Goal: Task Accomplishment & Management: Use online tool/utility

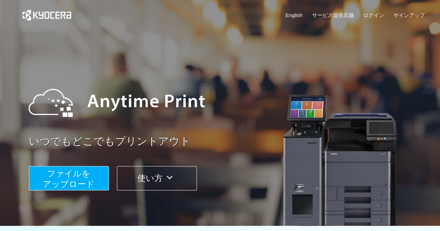
click at [95, 183] on button "ファイルを ​​アップロード" at bounding box center [69, 178] width 80 height 24
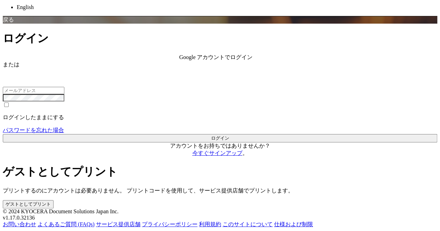
scroll to position [51, 0]
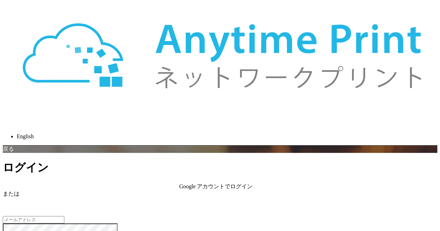
scroll to position [60, 0]
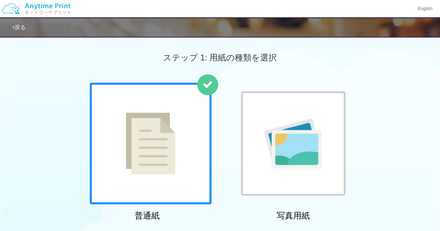
click at [148, 130] on img at bounding box center [150, 144] width 49 height 62
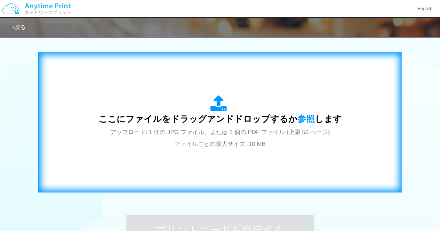
scroll to position [204, 0]
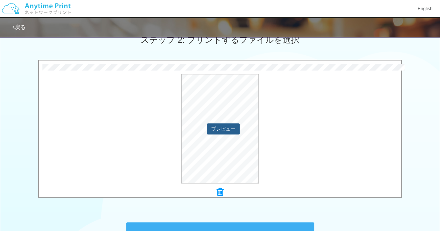
click at [224, 130] on button "プレビュー" at bounding box center [223, 128] width 33 height 11
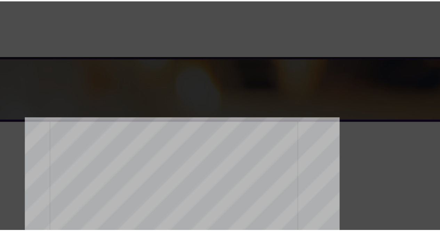
scroll to position [3, 0]
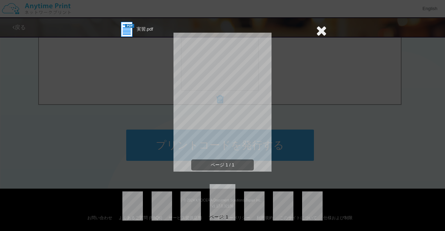
click at [318, 26] on icon at bounding box center [321, 31] width 11 height 14
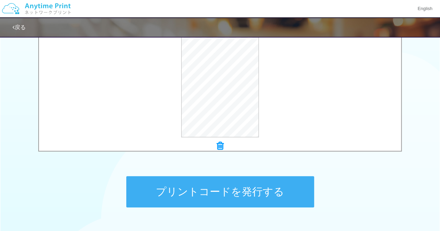
scroll to position [297, 0]
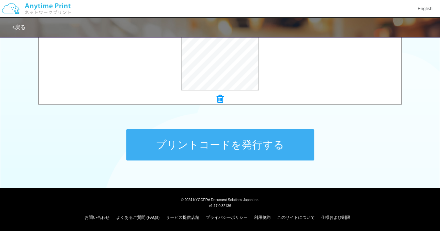
click at [160, 144] on button "プリントコードを発行する" at bounding box center [220, 144] width 188 height 31
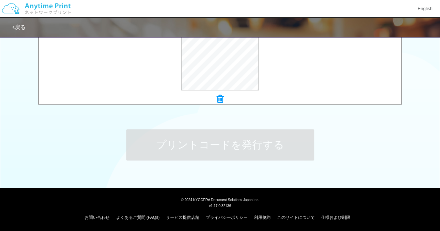
scroll to position [0, 0]
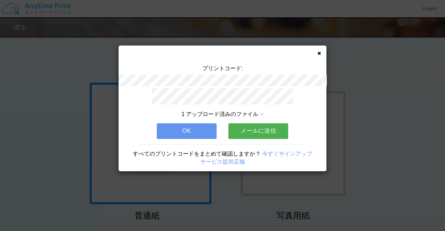
click at [248, 130] on button "メールに送信" at bounding box center [258, 130] width 60 height 15
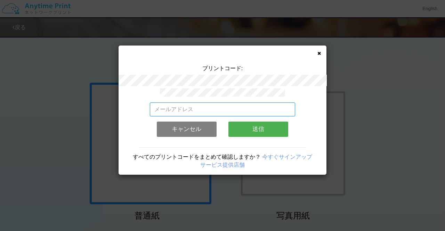
click at [217, 105] on input "email" at bounding box center [223, 110] width 146 height 14
type input "shuhei20041129@docomo.ne.jp"
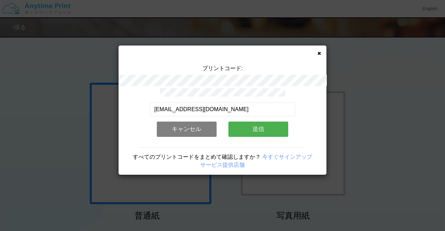
click at [236, 125] on button "送信" at bounding box center [258, 129] width 60 height 15
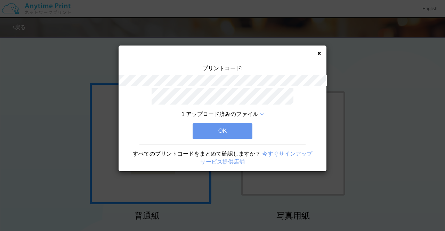
click at [317, 51] on div "プリントコード: 1 アップロード済みのファイル OK すべてのプリントコードをまとめて確認しますか？ 今すぐサインアップ サービス提供店舗" at bounding box center [223, 109] width 208 height 126
click at [213, 127] on button "OK" at bounding box center [223, 130] width 60 height 15
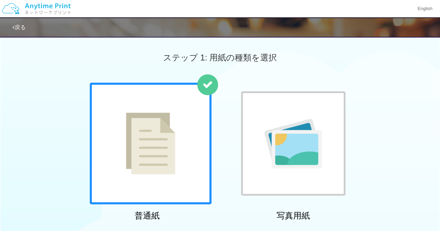
drag, startPoint x: 260, startPoint y: 80, endPoint x: 276, endPoint y: 91, distance: 19.2
click at [261, 80] on div "ステップ 1: 用紙の種類を選択" at bounding box center [220, 58] width 440 height 50
click at [274, 53] on span "ステップ 1: 用紙の種類を選択" at bounding box center [220, 57] width 114 height 9
